Goal: Information Seeking & Learning: Learn about a topic

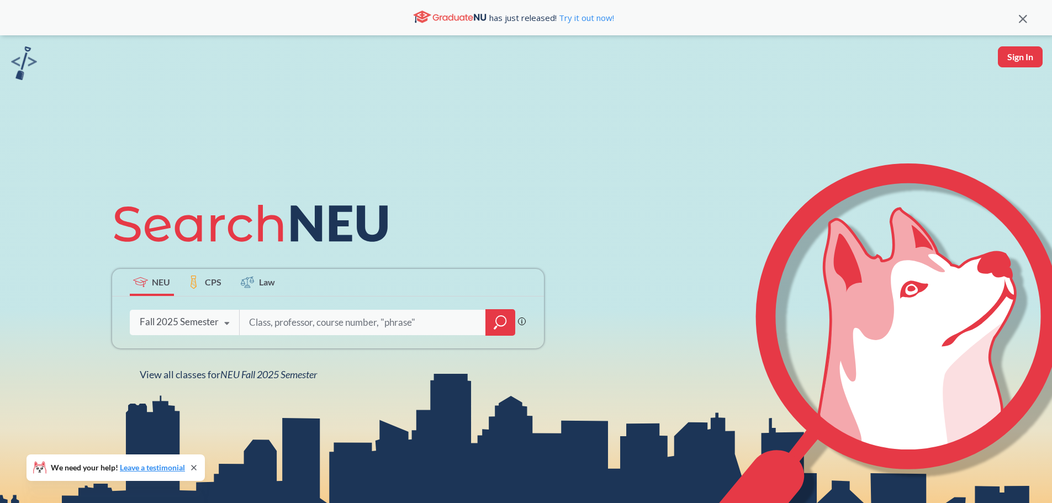
click at [315, 329] on input "search" at bounding box center [363, 322] width 230 height 23
type input "organic chem 2"
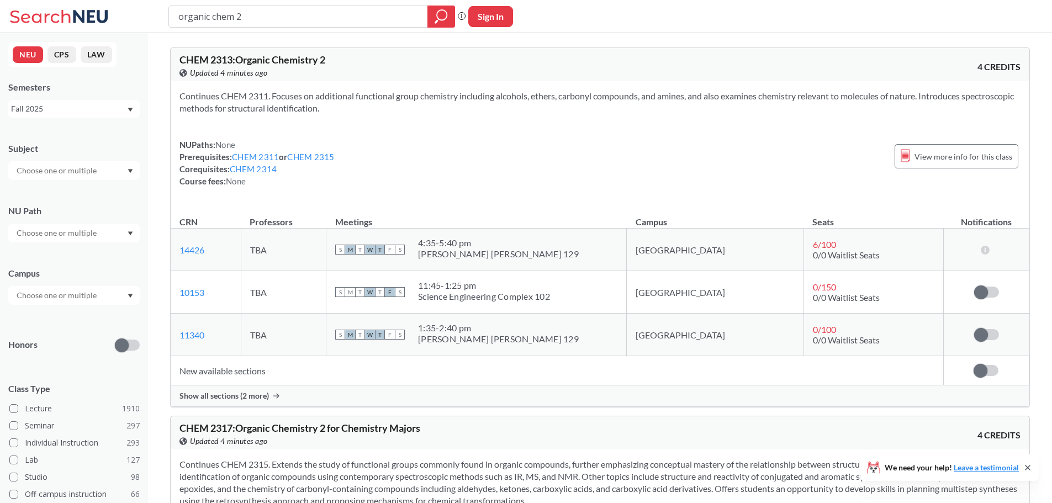
drag, startPoint x: 608, startPoint y: 186, endPoint x: 600, endPoint y: 191, distance: 9.2
click at [604, 188] on div "Continues CHEM 2311. Focuses on additional functional group chemistry including…" at bounding box center [600, 143] width 859 height 124
drag, startPoint x: 223, startPoint y: 401, endPoint x: 229, endPoint y: 396, distance: 7.9
click at [229, 396] on span "Show all sections (2 more)" at bounding box center [224, 396] width 89 height 10
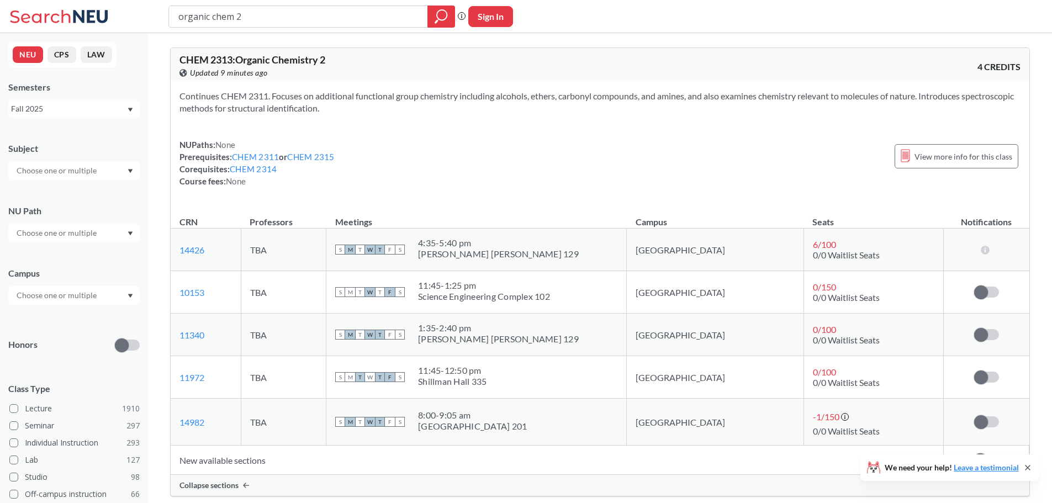
click at [340, 121] on div "Continues CHEM 2311. Focuses on additional functional group chemistry including…" at bounding box center [600, 143] width 859 height 124
drag, startPoint x: 442, startPoint y: 119, endPoint x: 186, endPoint y: 87, distance: 257.7
click at [170, 89] on div "CHEM 2313 : Organic Chemistry 2 View this course on Banner. Updated 4 minutes a…" at bounding box center [600, 272] width 860 height 449
drag, startPoint x: 420, startPoint y: 128, endPoint x: 407, endPoint y: 119, distance: 16.2
click at [417, 128] on div "Continues CHEM 2311. Focuses on additional functional group chemistry including…" at bounding box center [600, 143] width 859 height 124
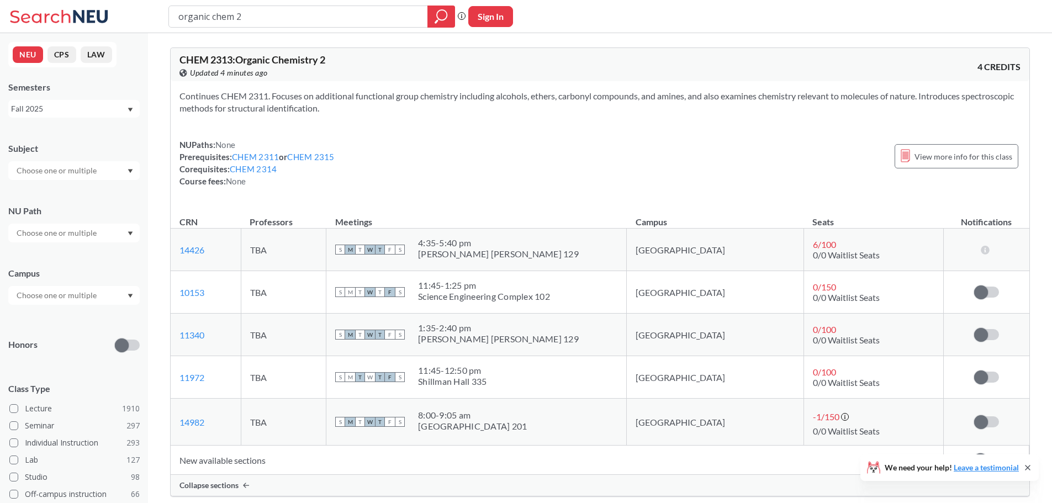
drag, startPoint x: 390, startPoint y: 104, endPoint x: 187, endPoint y: 83, distance: 203.8
click at [187, 83] on div "Continues CHEM 2311. Focuses on additional functional group chemistry including…" at bounding box center [600, 143] width 859 height 124
click at [189, 83] on div "Continues CHEM 2311. Focuses on additional functional group chemistry including…" at bounding box center [600, 143] width 859 height 124
drag, startPoint x: 180, startPoint y: 88, endPoint x: 377, endPoint y: 117, distance: 199.9
click at [377, 117] on div "Continues CHEM 2311. Focuses on additional functional group chemistry including…" at bounding box center [600, 143] width 859 height 124
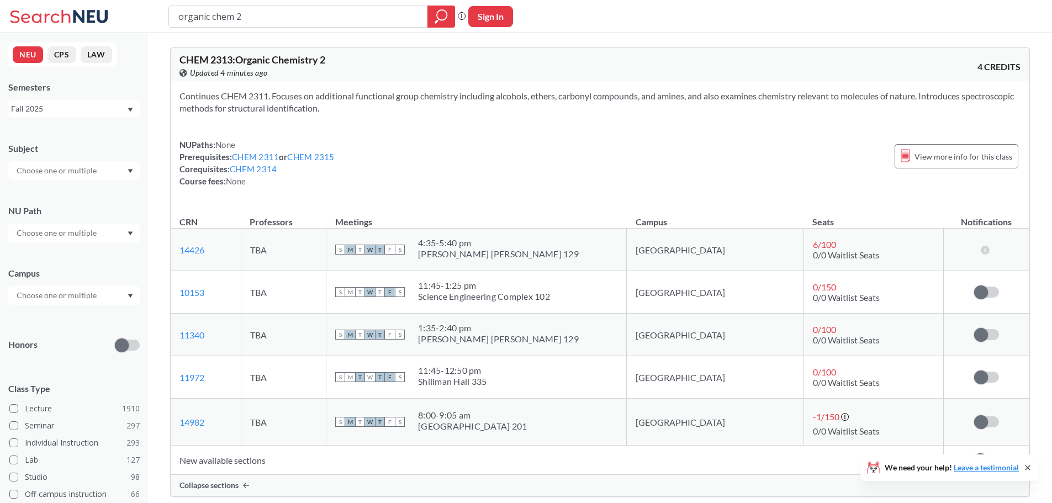
click at [452, 133] on div "Continues CHEM 2311. Focuses on additional functional group chemistry including…" at bounding box center [600, 143] width 859 height 124
drag, startPoint x: 238, startPoint y: 26, endPoint x: 252, endPoint y: 27, distance: 14.4
click at [256, 29] on div "organic chem 2 Phrase search guarantees the exact search appears in the results…" at bounding box center [526, 16] width 1052 height 33
drag, startPoint x: 231, startPoint y: 21, endPoint x: 135, endPoint y: 21, distance: 96.1
click at [135, 21] on div "organic chem 2 Phrase search guarantees the exact search appears in the results…" at bounding box center [526, 16] width 1052 height 33
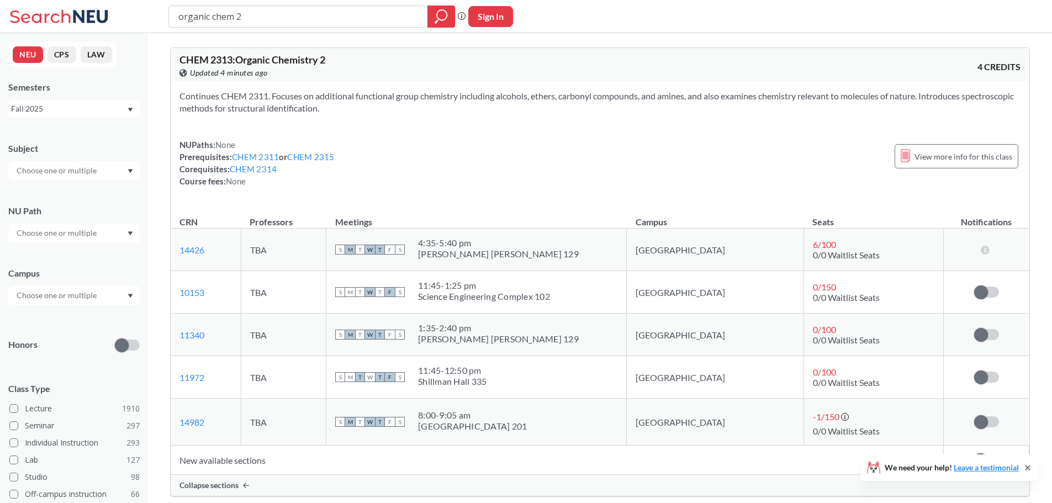
drag, startPoint x: 264, startPoint y: 23, endPoint x: 96, endPoint y: 23, distance: 167.4
click at [96, 23] on div "organic chem 2 Phrase search guarantees the exact search appears in the results…" at bounding box center [526, 16] width 1052 height 33
drag, startPoint x: 467, startPoint y: 66, endPoint x: 385, endPoint y: 59, distance: 82.6
click at [464, 65] on div "CHEM 2313 : Organic Chemistry 2 View this course on Banner. Updated 4 minutes a…" at bounding box center [390, 67] width 421 height 24
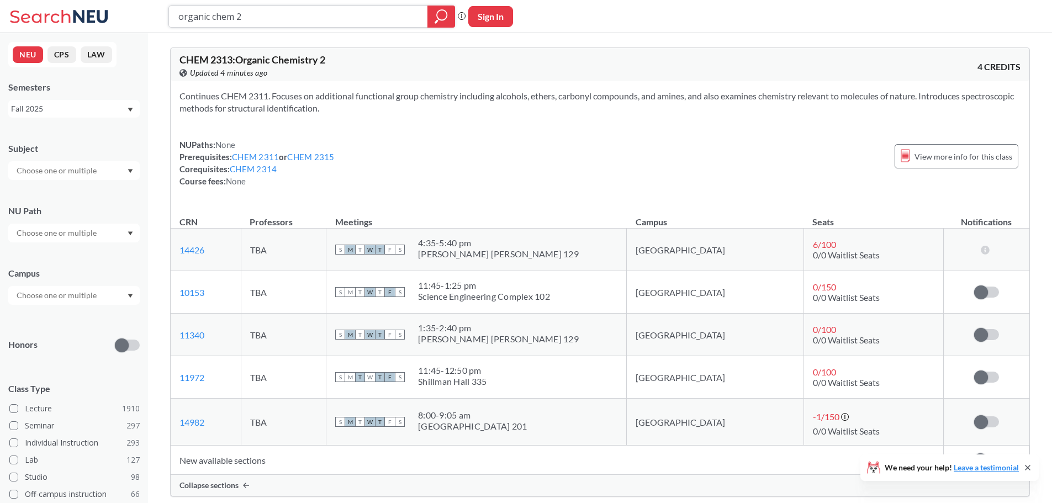
drag, startPoint x: 274, startPoint y: 26, endPoint x: 178, endPoint y: 15, distance: 96.8
click at [178, 15] on div "organic chem 2" at bounding box center [311, 17] width 287 height 22
drag, startPoint x: 182, startPoint y: 16, endPoint x: 265, endPoint y: 17, distance: 82.9
click at [265, 17] on input "organic chem 2" at bounding box center [298, 16] width 243 height 19
drag, startPoint x: 265, startPoint y: 17, endPoint x: 261, endPoint y: 12, distance: 5.9
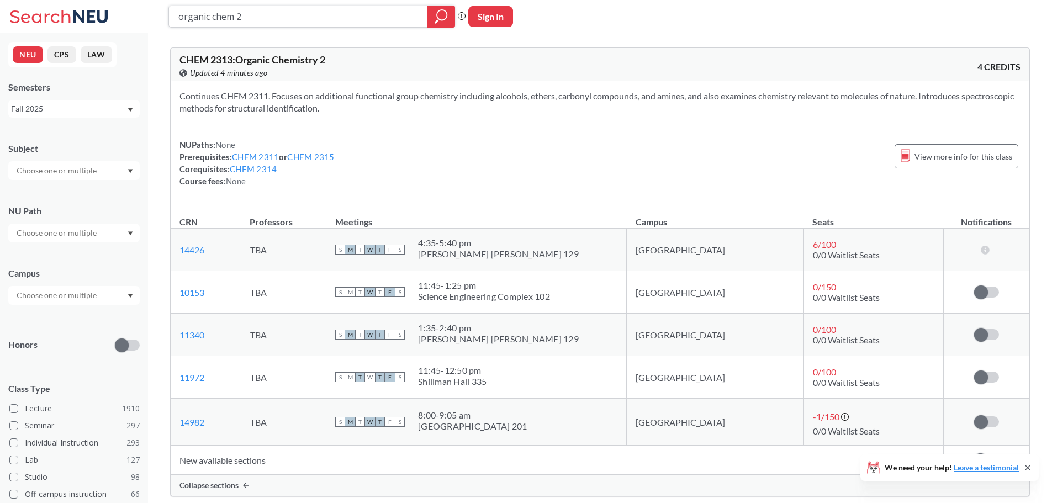
click at [266, 17] on input "organic chem 2" at bounding box center [298, 16] width 243 height 19
